Goal: Task Accomplishment & Management: Manage account settings

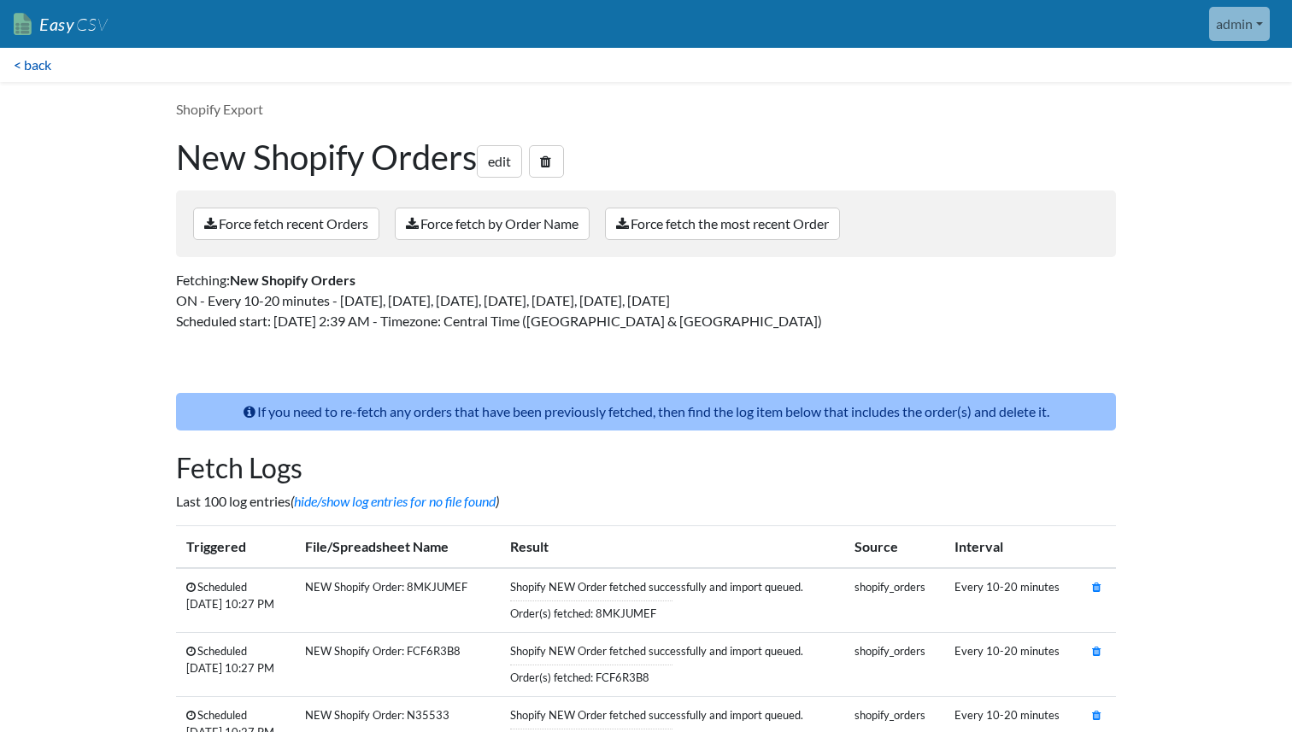
click at [44, 64] on link "< back" at bounding box center [32, 65] width 65 height 34
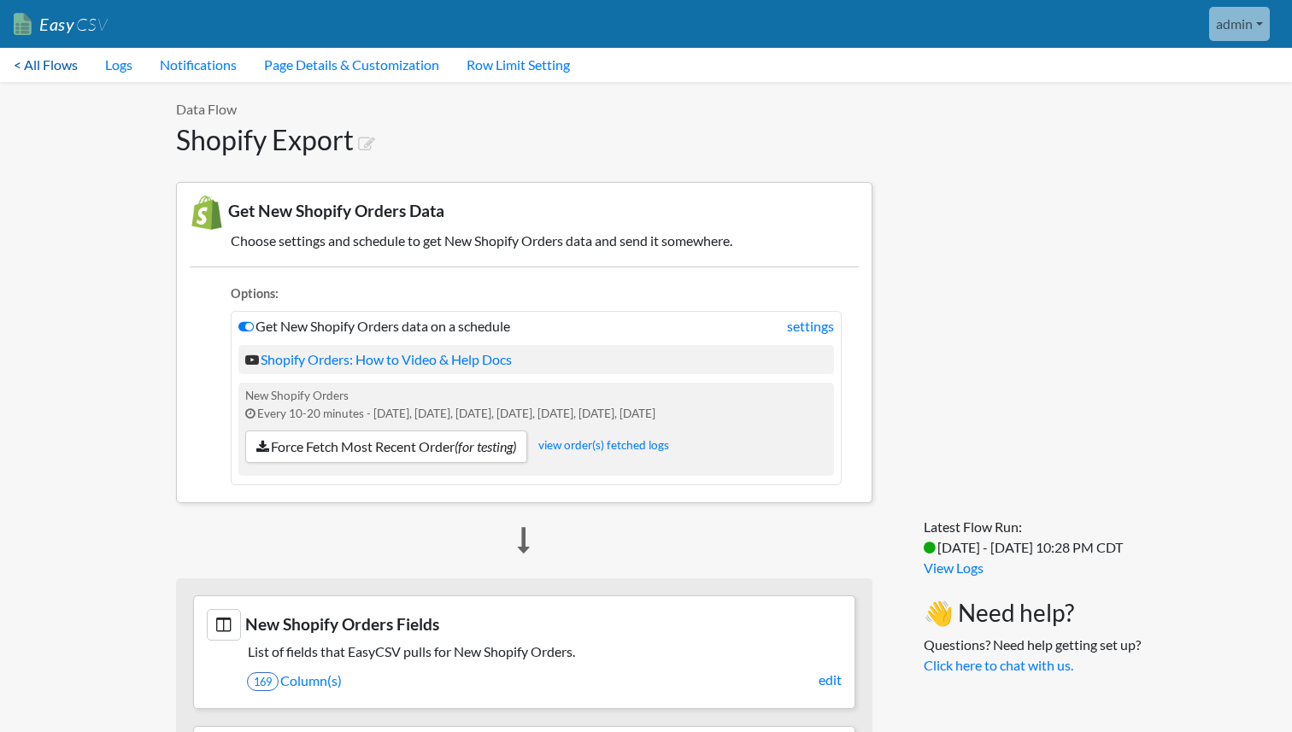
click at [63, 56] on link "< All Flows" at bounding box center [45, 65] width 91 height 34
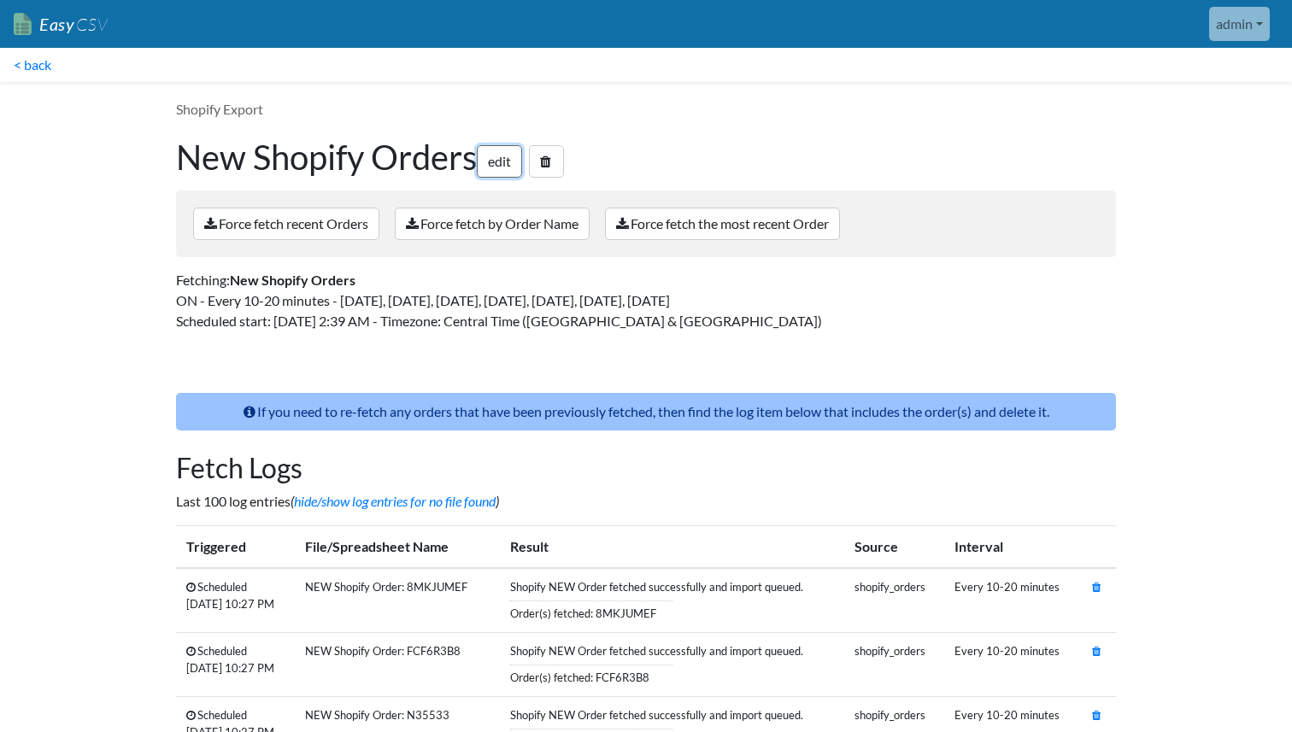
click at [502, 161] on link "edit" at bounding box center [499, 161] width 45 height 32
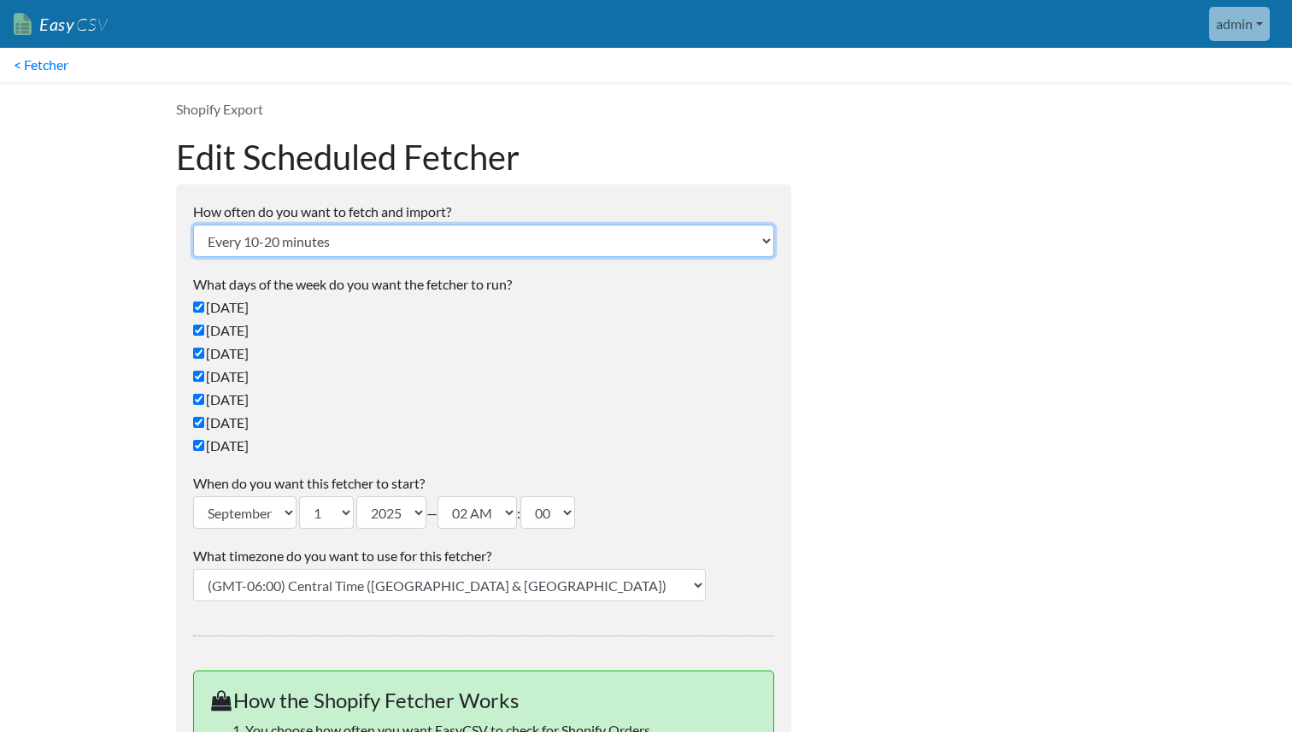
click at [435, 246] on select "Every 24 hours Every 4 hours Every hour Every 10-20 minutes Every 1 week Every …" at bounding box center [483, 241] width 581 height 32
select select "24_hrs"
click at [193, 225] on select "Every 24 hours Every 4 hours Every hour Every 10-20 minutes Every 1 week Every …" at bounding box center [483, 241] width 581 height 32
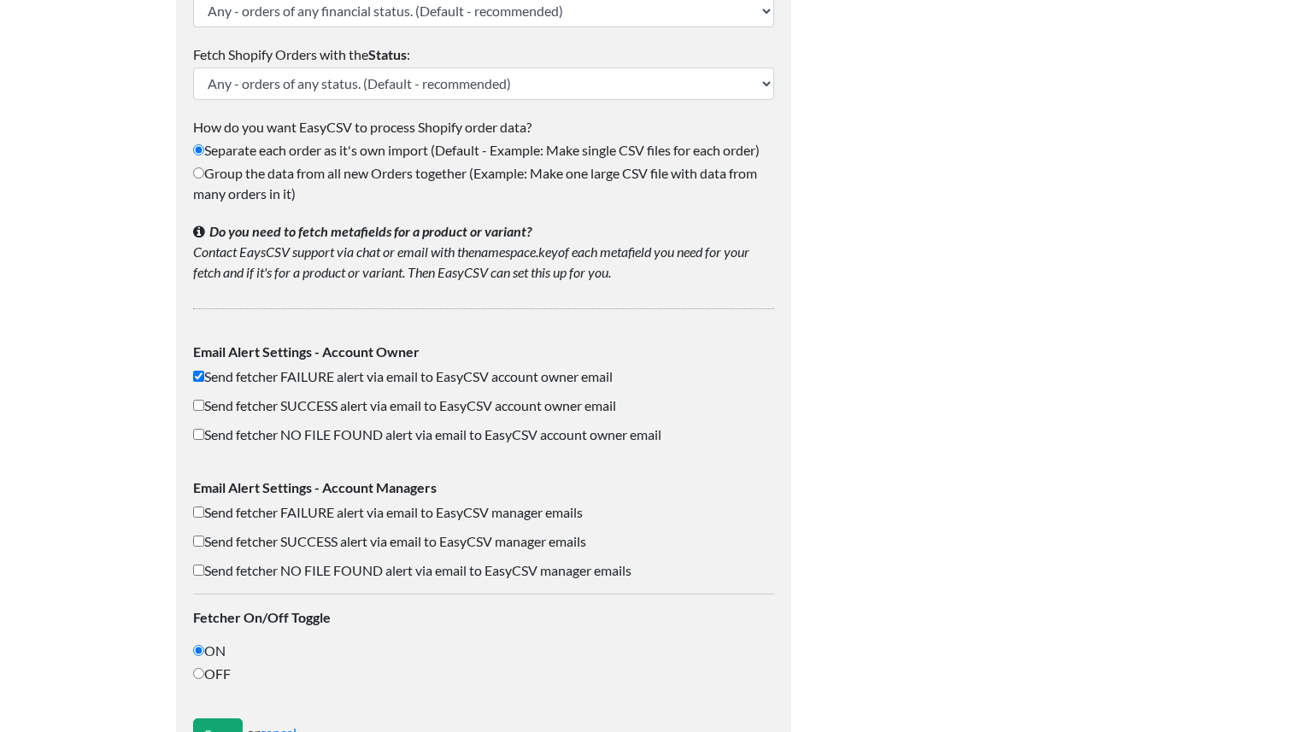
scroll to position [1273, 0]
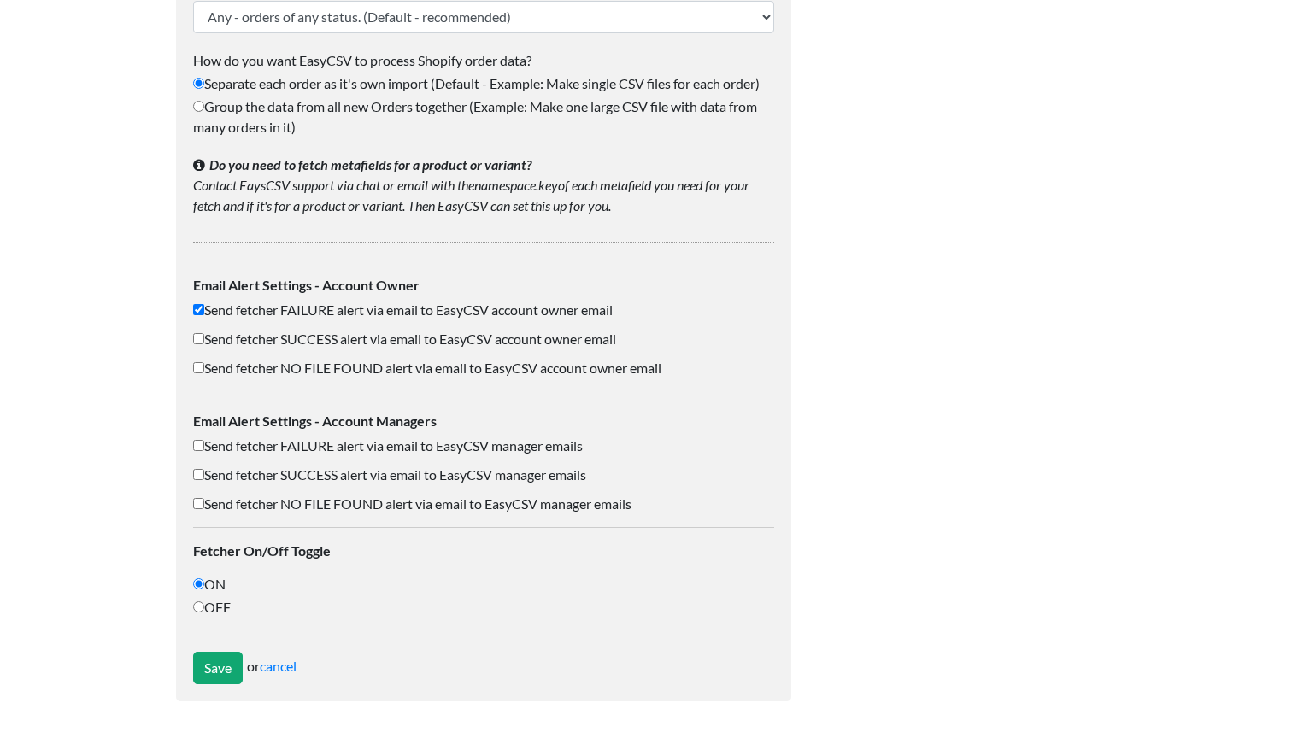
click at [212, 604] on label "OFF" at bounding box center [483, 607] width 581 height 21
click at [204, 604] on input "OFF" at bounding box center [198, 607] width 11 height 11
radio input "true"
click at [217, 664] on input "Save" at bounding box center [218, 668] width 50 height 32
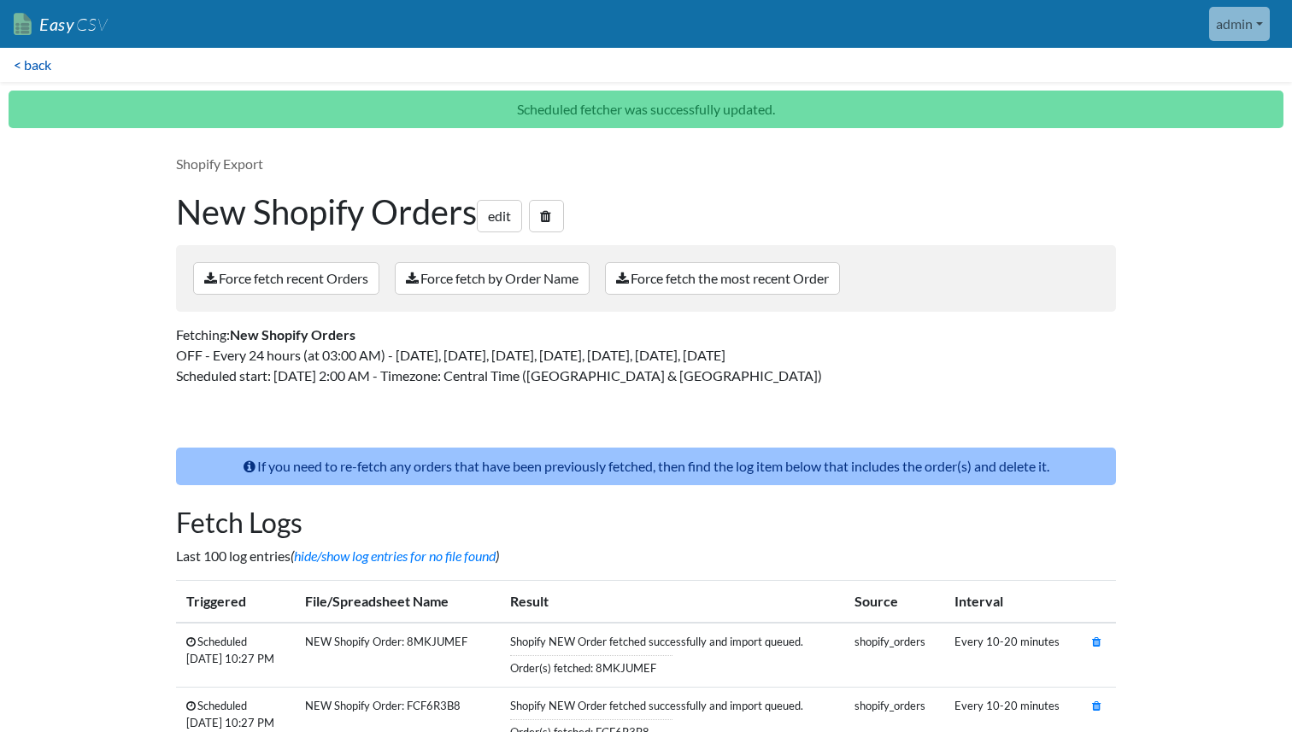
click at [38, 63] on link "< back" at bounding box center [32, 65] width 65 height 34
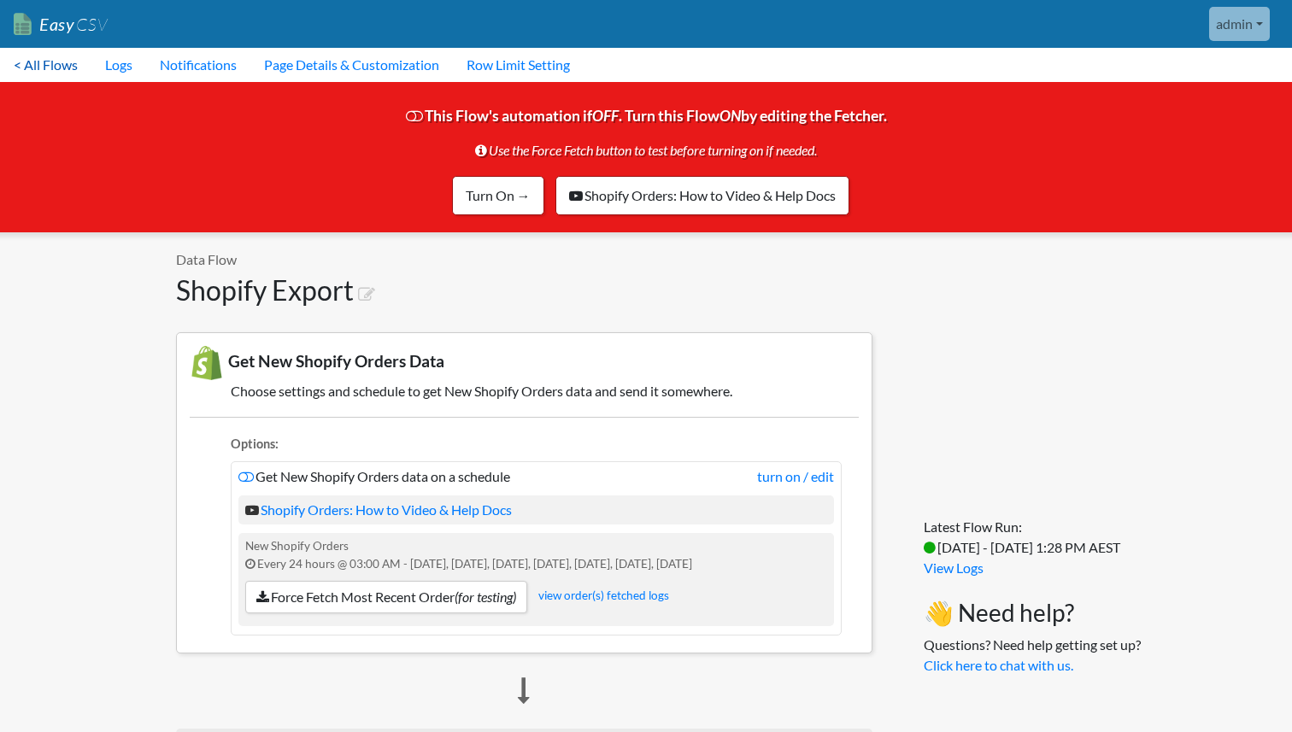
click at [55, 62] on link "< All Flows" at bounding box center [45, 65] width 91 height 34
